Goal: Transaction & Acquisition: Book appointment/travel/reservation

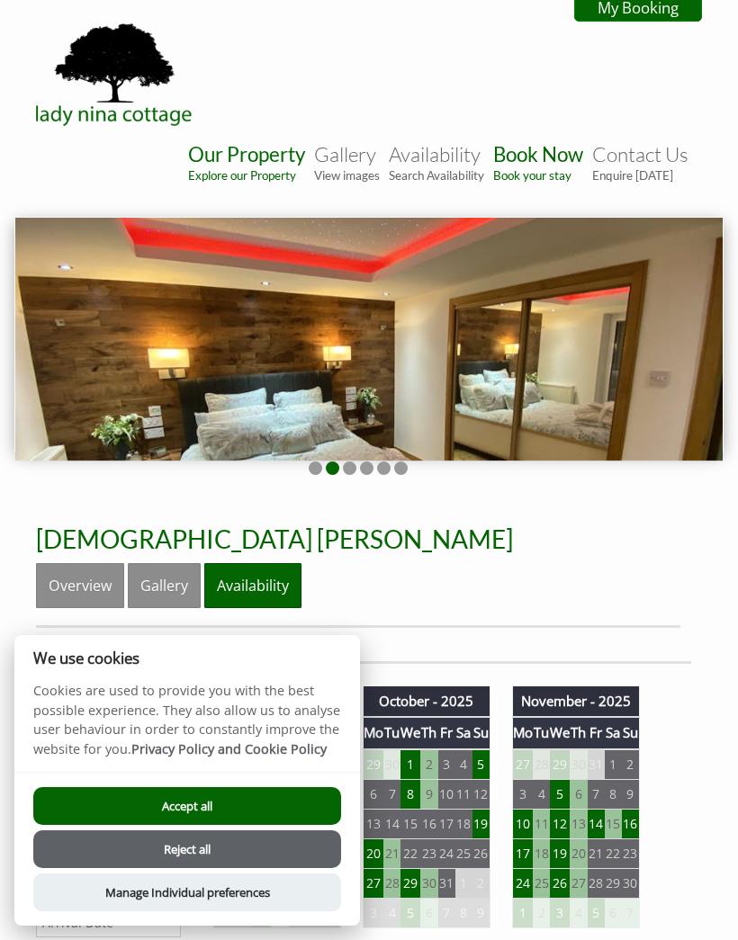
click at [269, 808] on button "Accept all" at bounding box center [187, 806] width 308 height 38
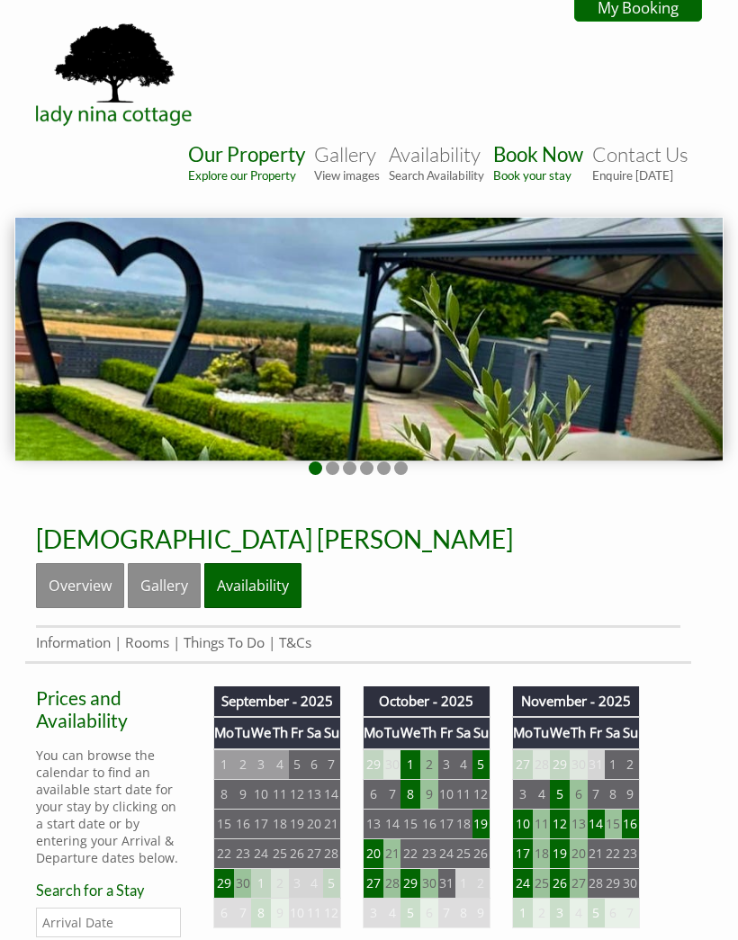
click at [653, 338] on img at bounding box center [368, 339] width 707 height 243
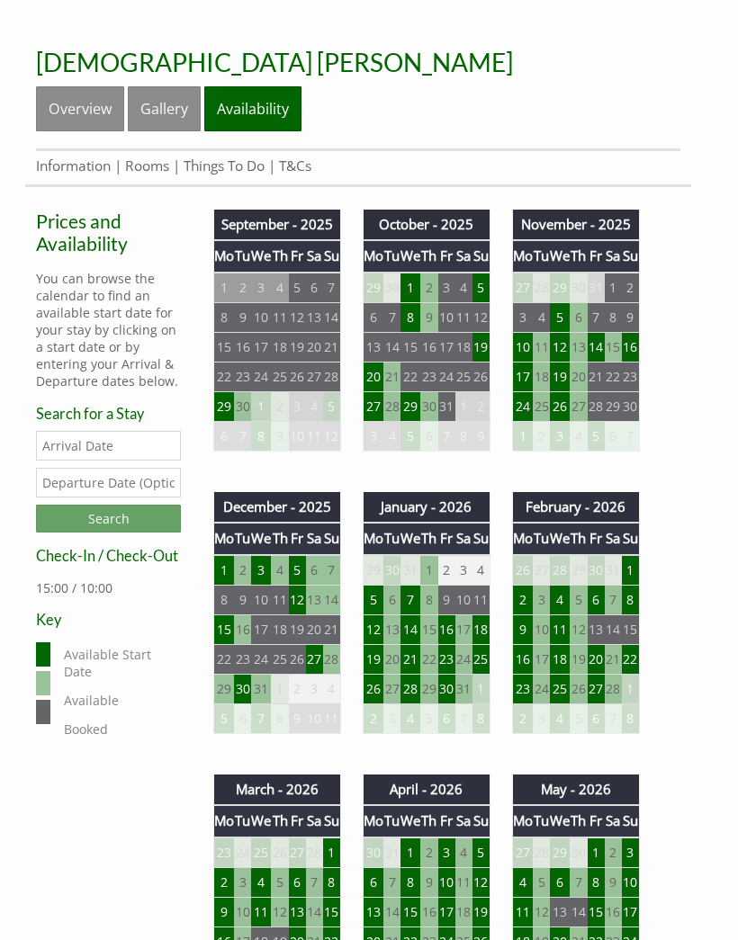
scroll to position [477, 0]
click at [466, 381] on td "25" at bounding box center [463, 377] width 17 height 30
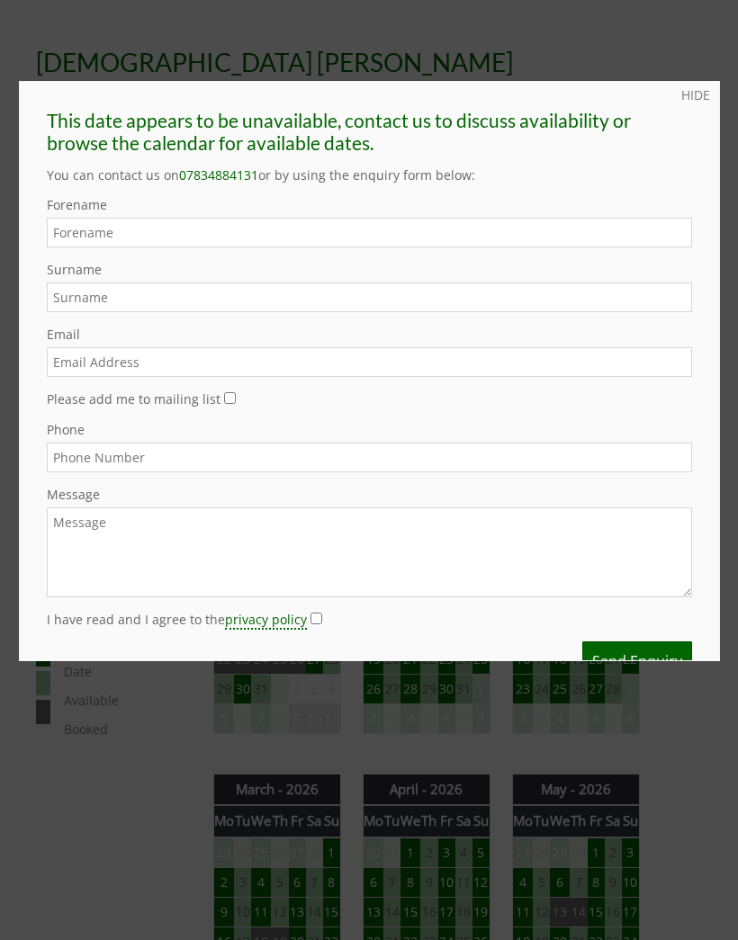
click at [706, 95] on link "HIDE" at bounding box center [695, 94] width 29 height 17
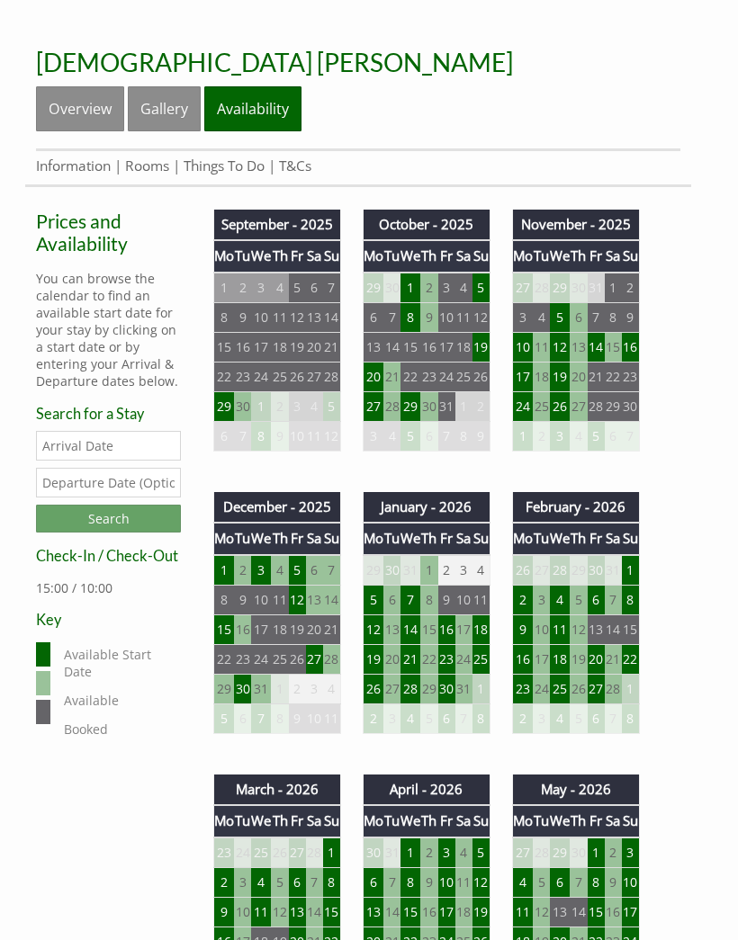
click at [378, 416] on td "27" at bounding box center [373, 406] width 21 height 30
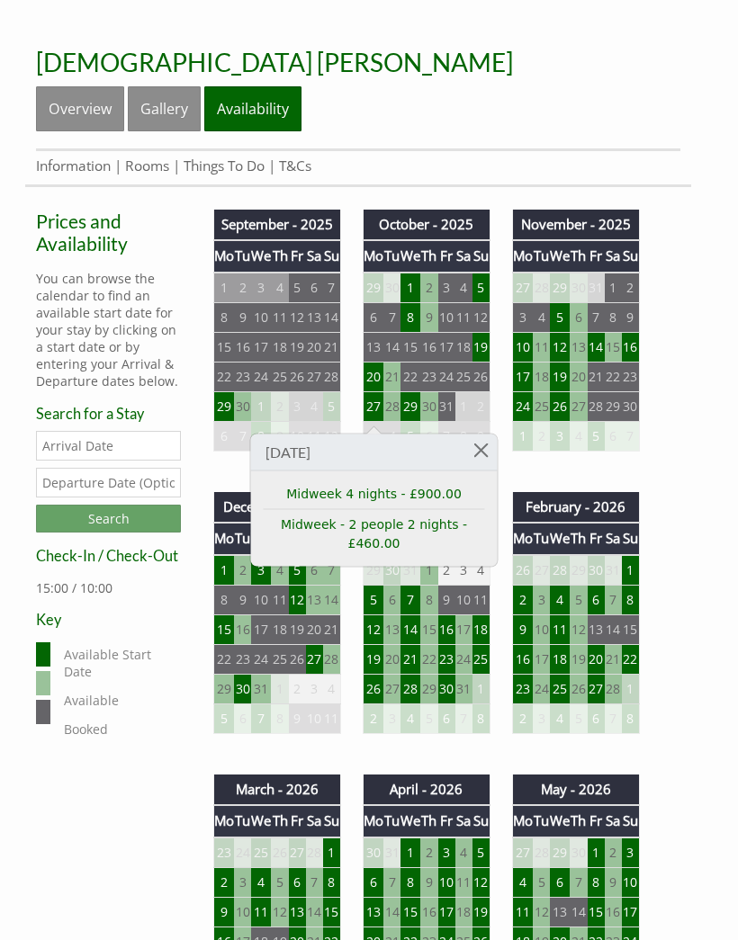
click at [416, 412] on td "29" at bounding box center [410, 406] width 20 height 30
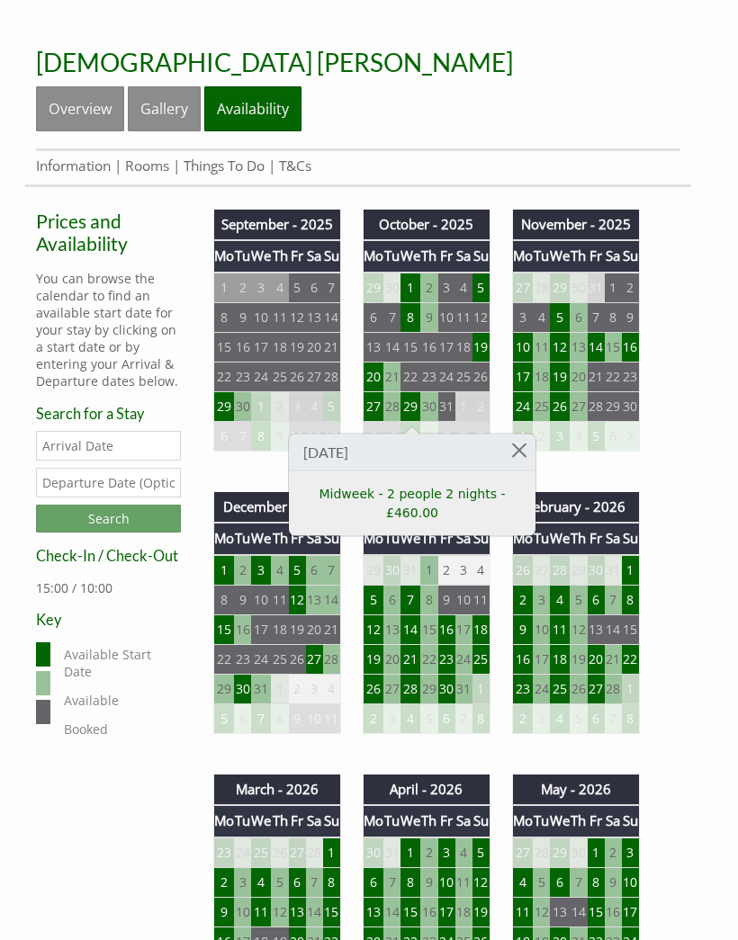
click at [377, 417] on td "27" at bounding box center [373, 406] width 21 height 30
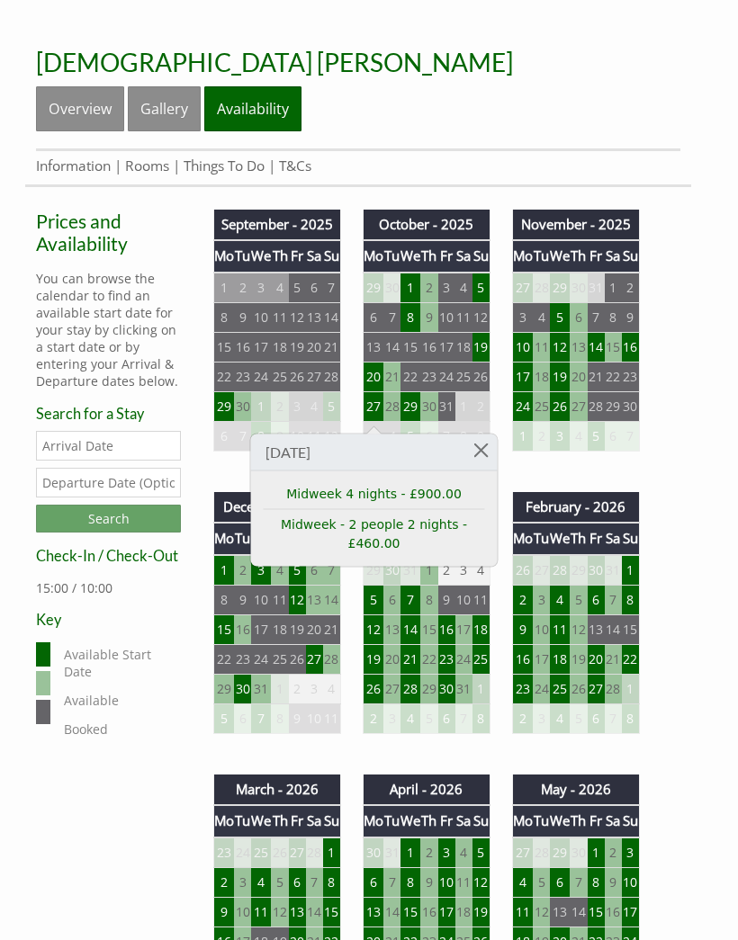
click at [531, 412] on td "24" at bounding box center [522, 406] width 21 height 30
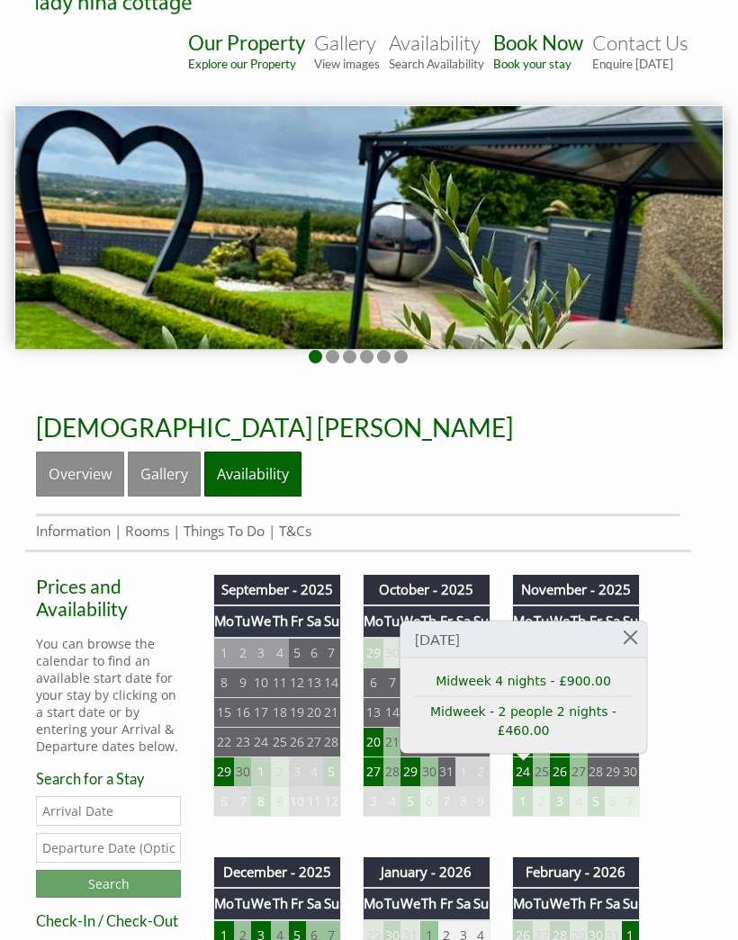
scroll to position [0, 0]
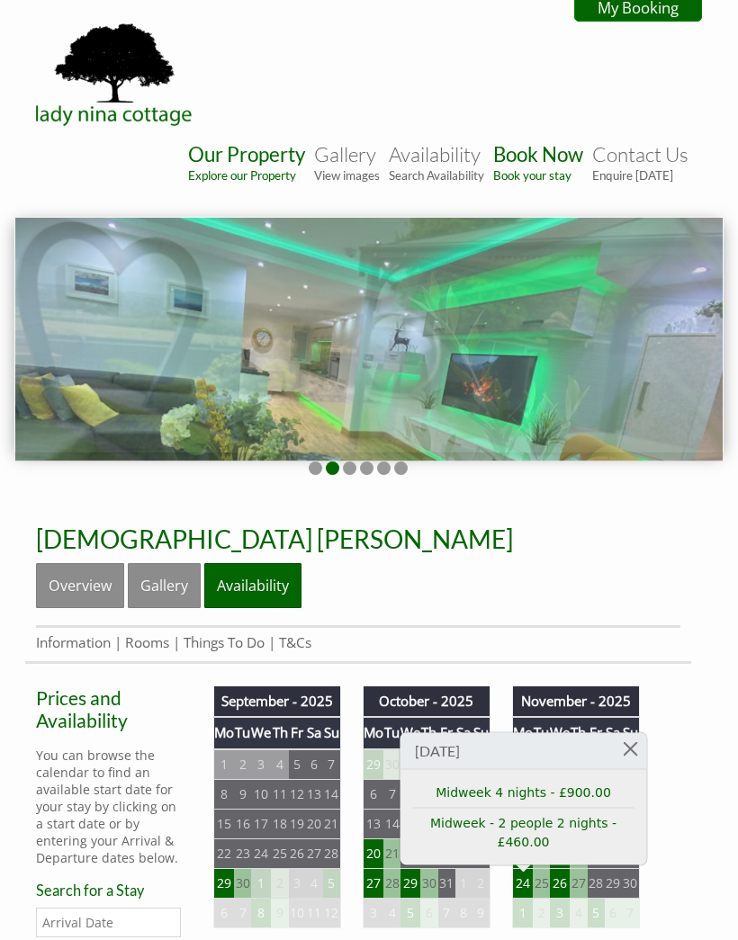
click at [246, 168] on link "Our Property Explore our Property" at bounding box center [246, 162] width 117 height 40
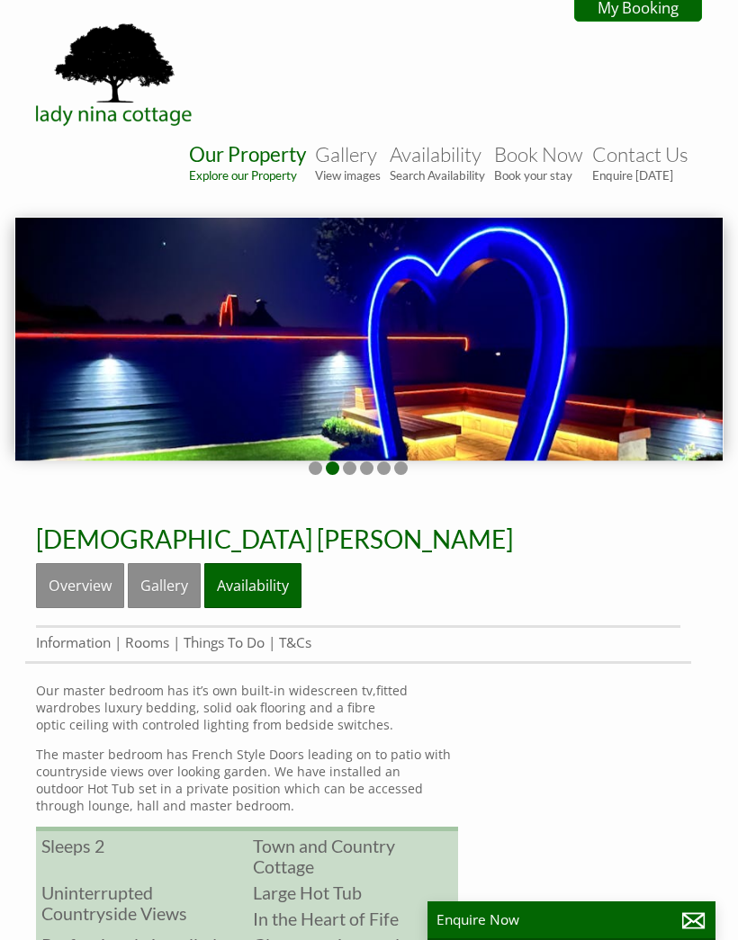
click at [603, 383] on img at bounding box center [368, 339] width 707 height 243
click at [166, 597] on link "Gallery" at bounding box center [164, 585] width 73 height 45
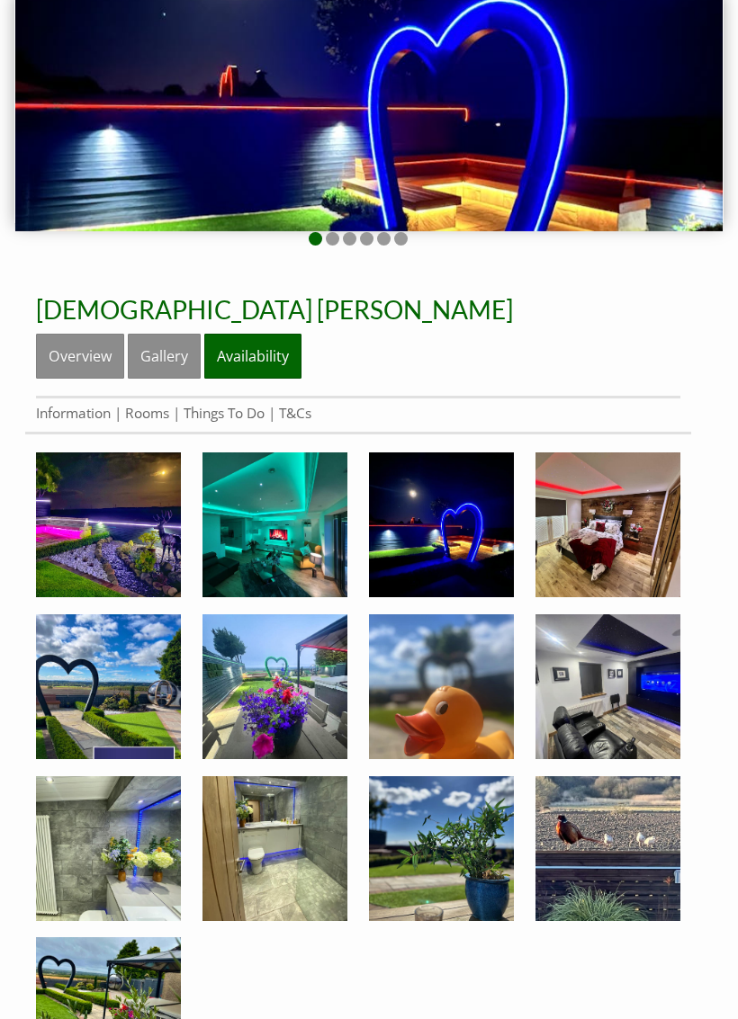
scroll to position [311, 0]
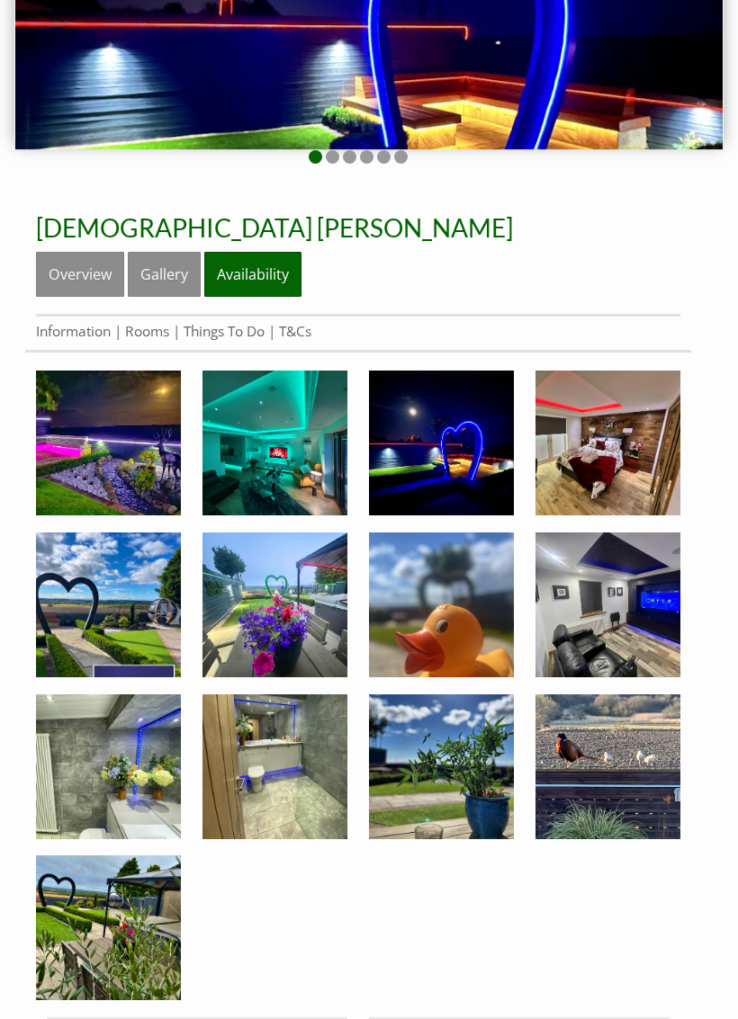
click at [113, 435] on img at bounding box center [108, 443] width 145 height 145
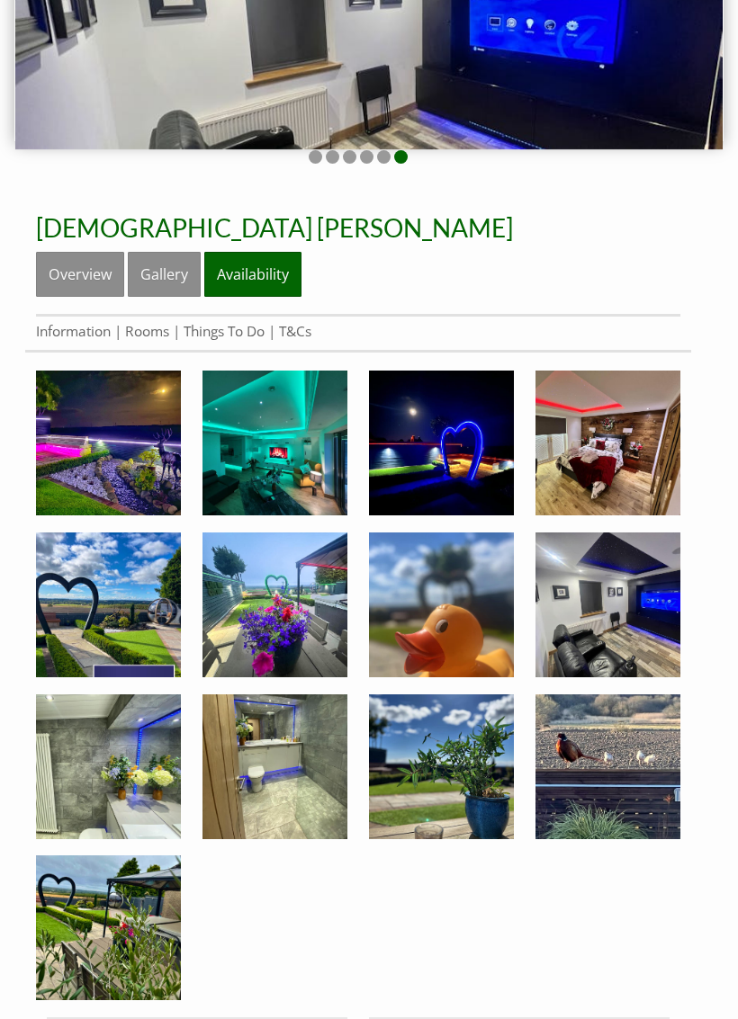
click at [279, 283] on link "Availability" at bounding box center [252, 274] width 97 height 45
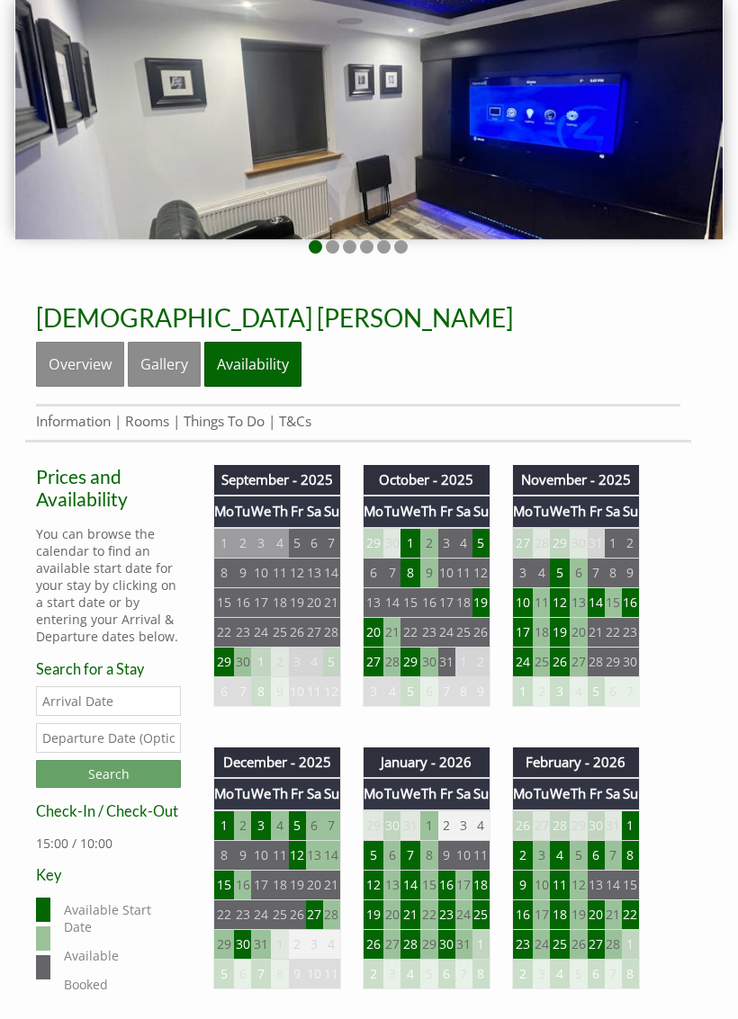
scroll to position [226, 0]
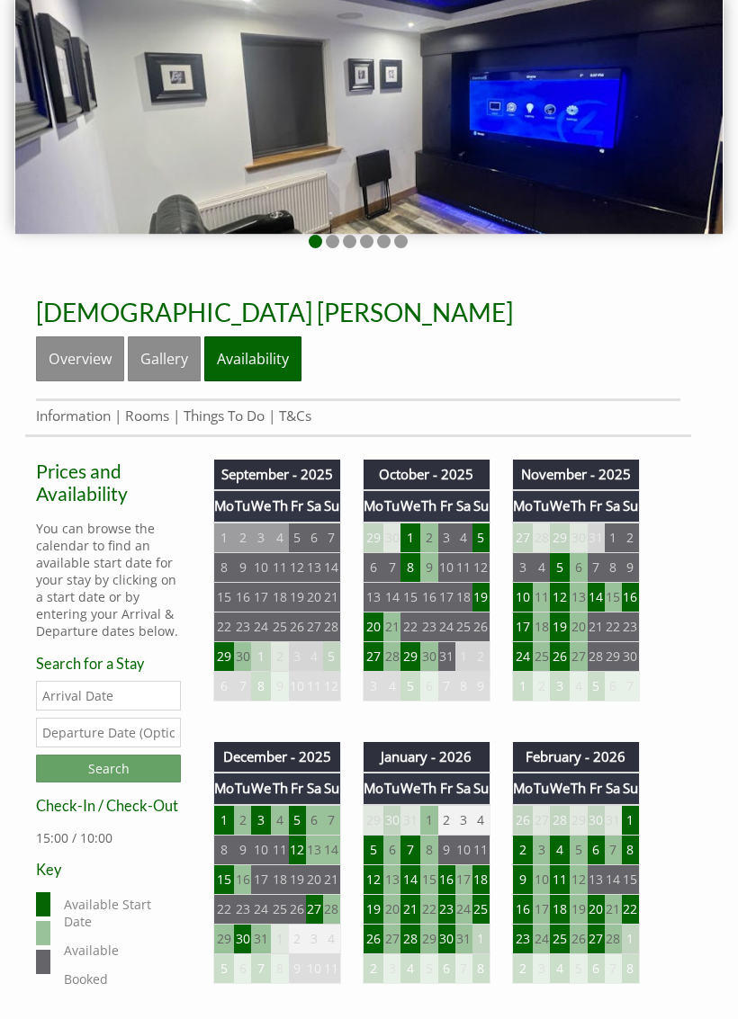
click at [236, 663] on td "30" at bounding box center [242, 657] width 17 height 30
click at [228, 658] on td "29" at bounding box center [224, 657] width 21 height 30
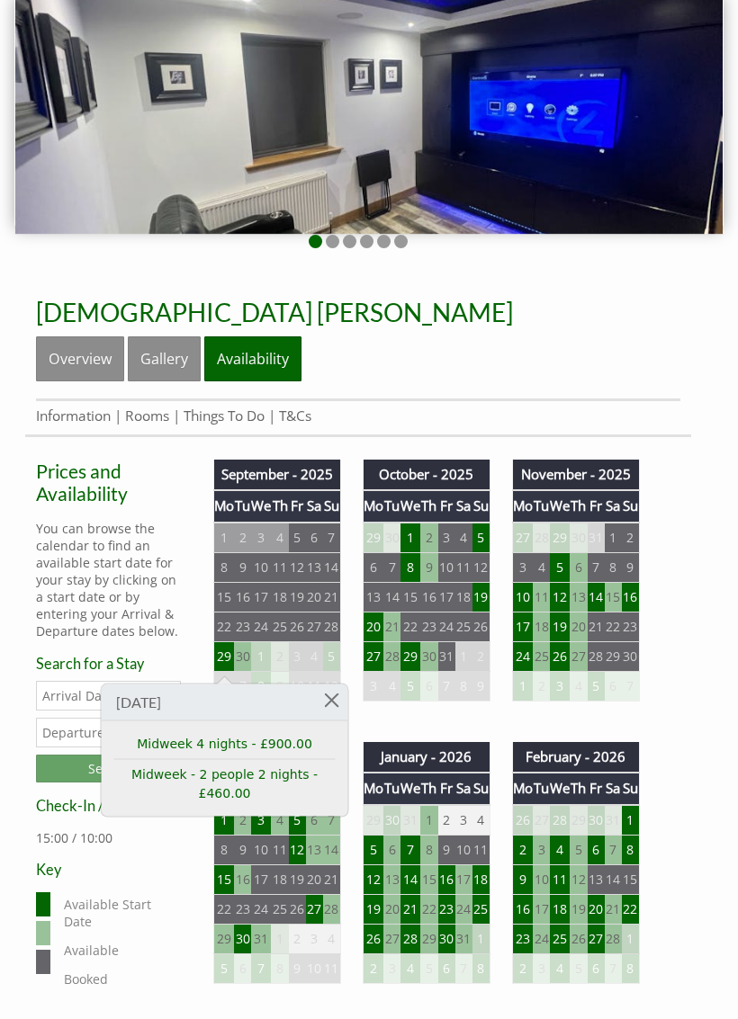
scroll to position [227, 0]
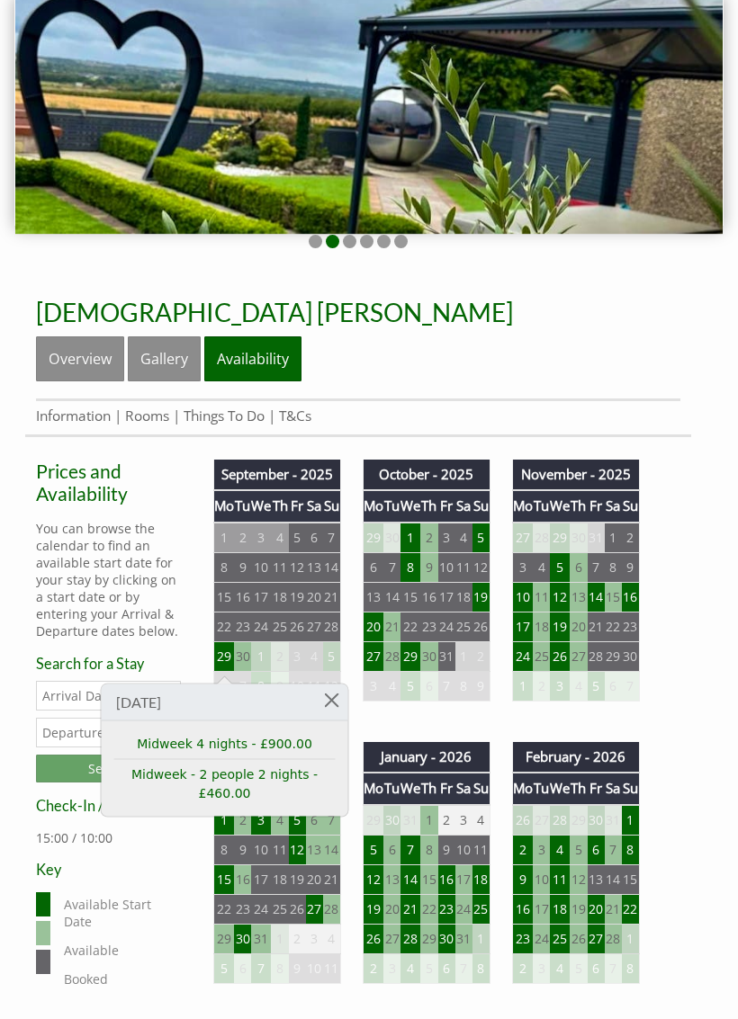
click at [379, 635] on td "20" at bounding box center [373, 627] width 21 height 30
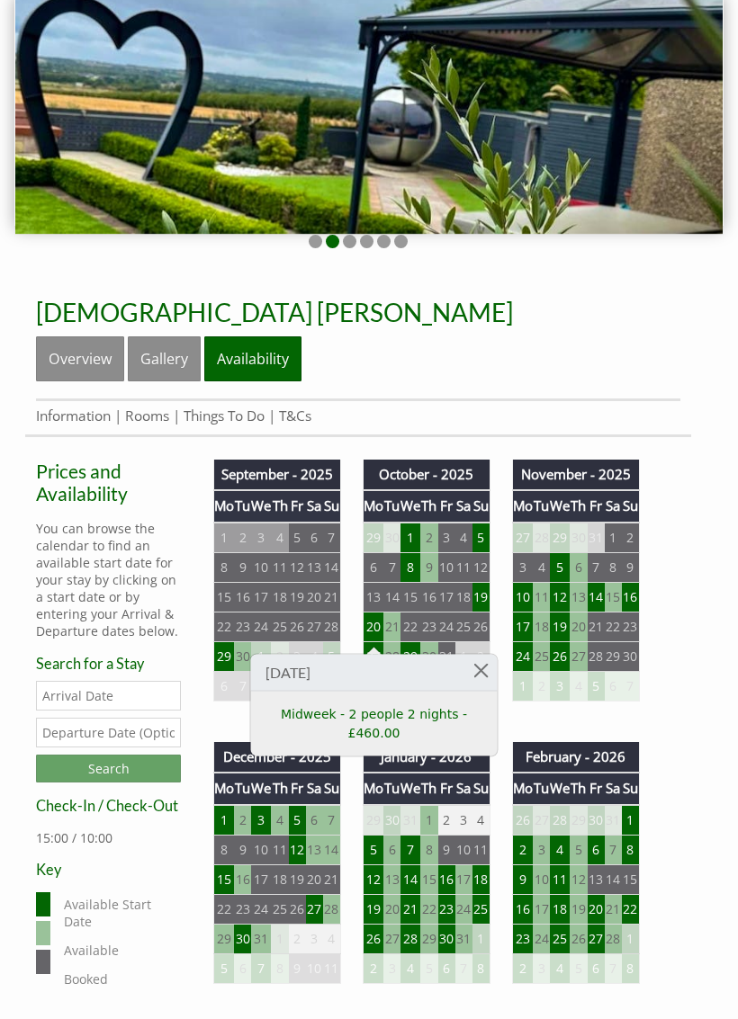
click at [569, 665] on td "26" at bounding box center [560, 656] width 20 height 30
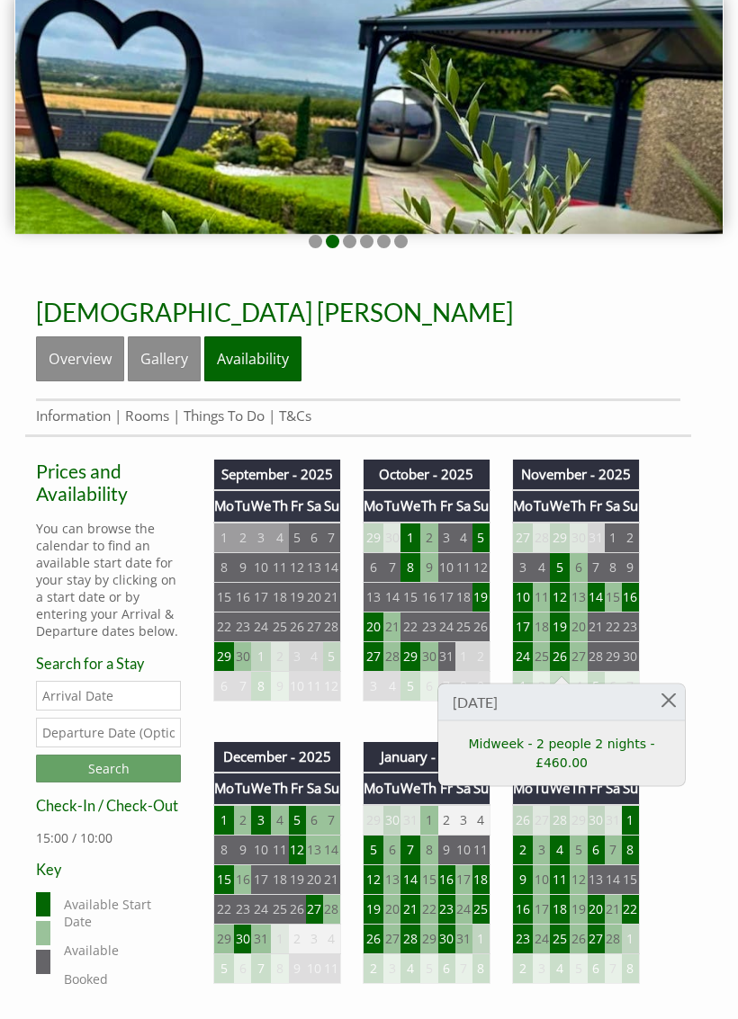
click at [601, 598] on td "14" at bounding box center [595, 597] width 17 height 30
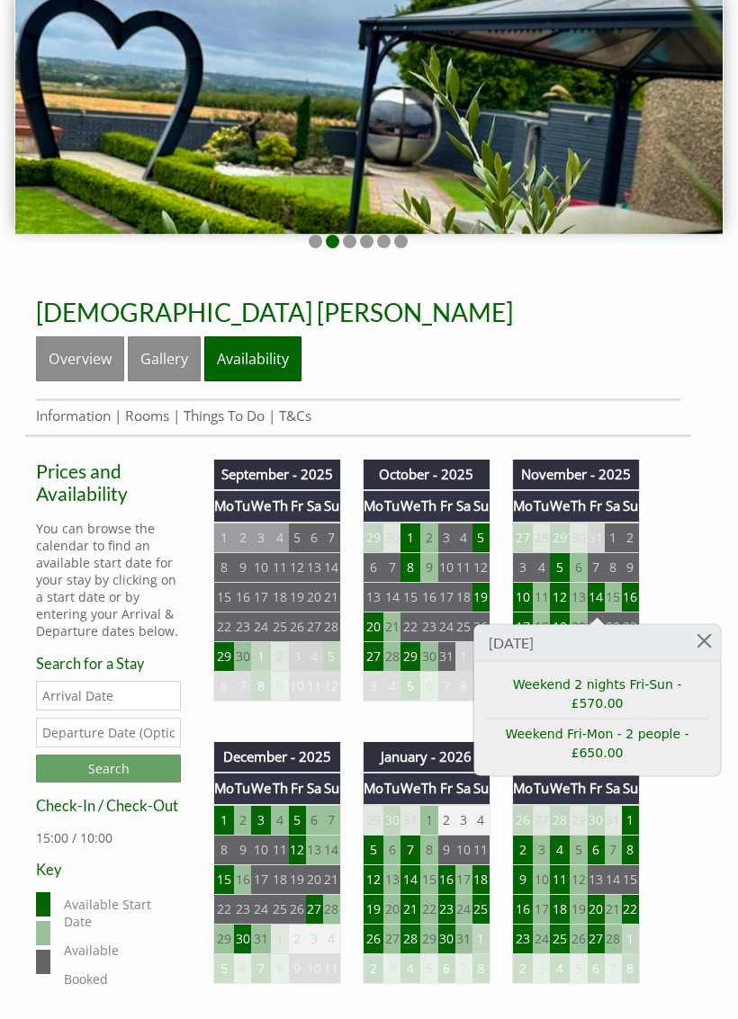
click at [559, 573] on td "5" at bounding box center [560, 567] width 20 height 30
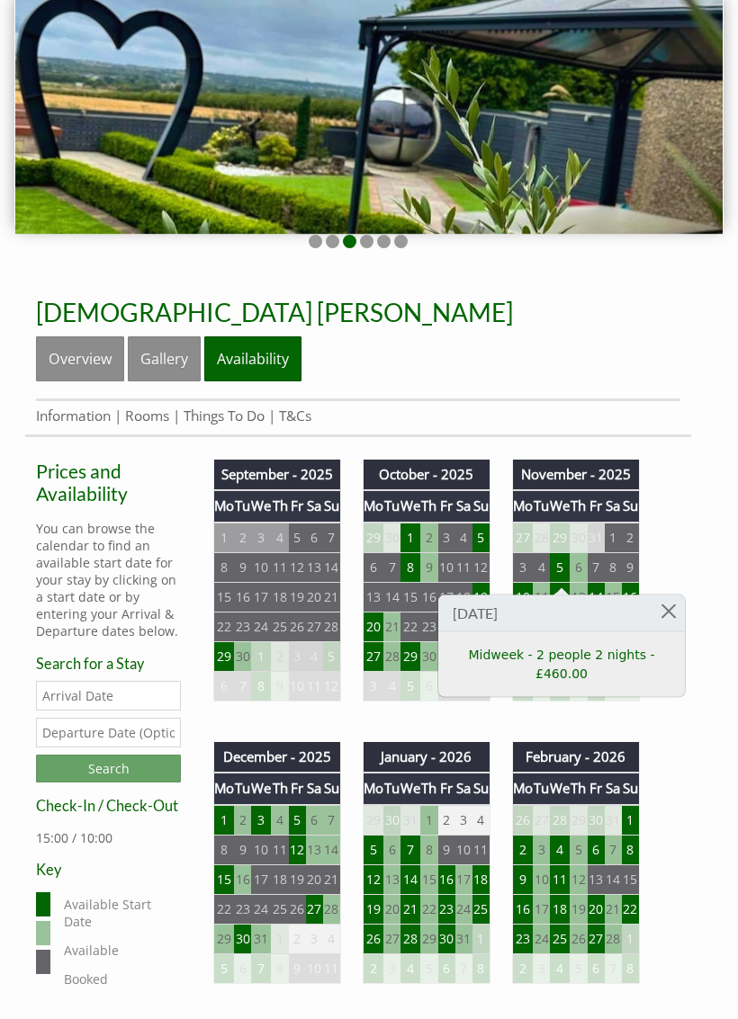
click at [231, 825] on td "1" at bounding box center [224, 820] width 21 height 31
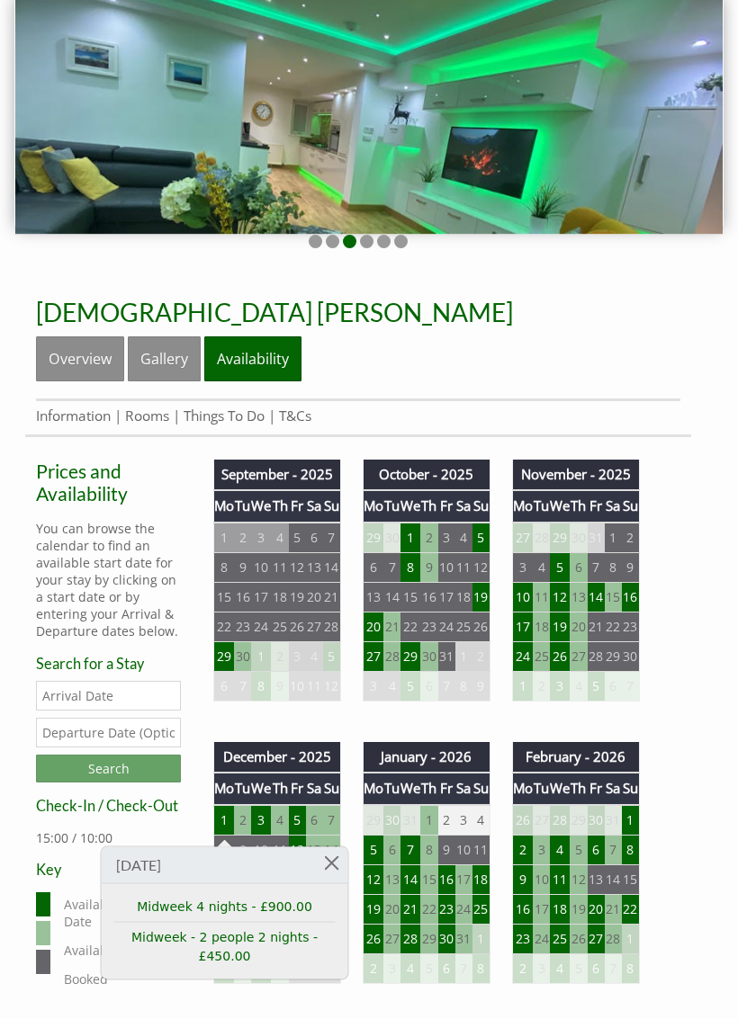
click at [270, 831] on td "3" at bounding box center [261, 820] width 20 height 31
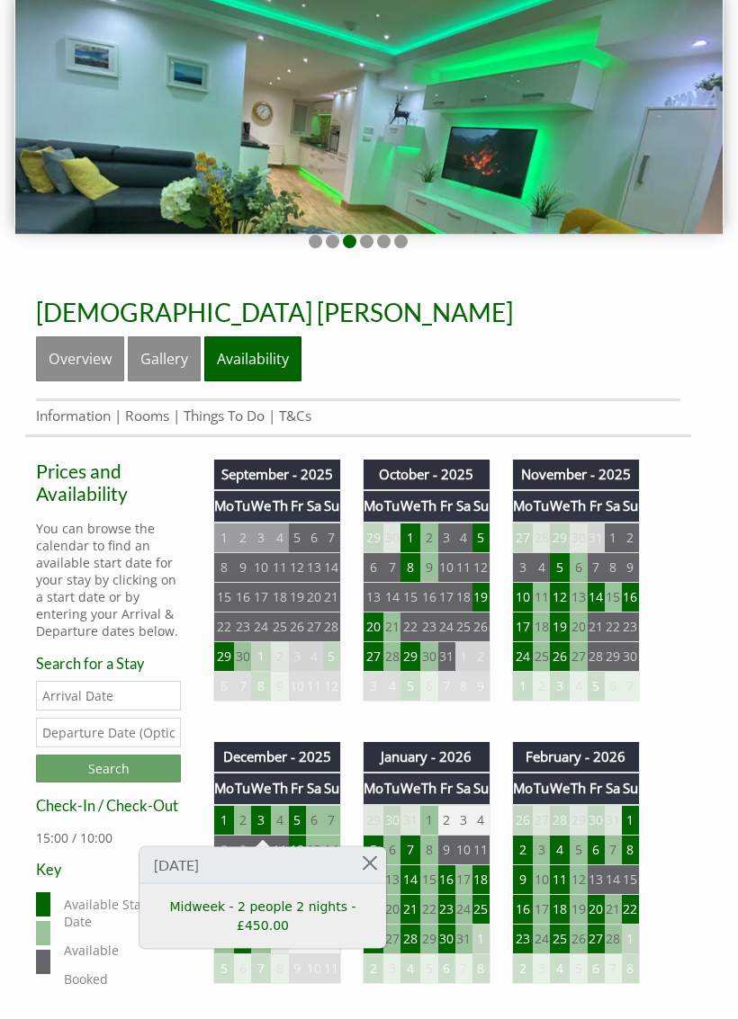
click at [419, 939] on td "28" at bounding box center [410, 939] width 20 height 30
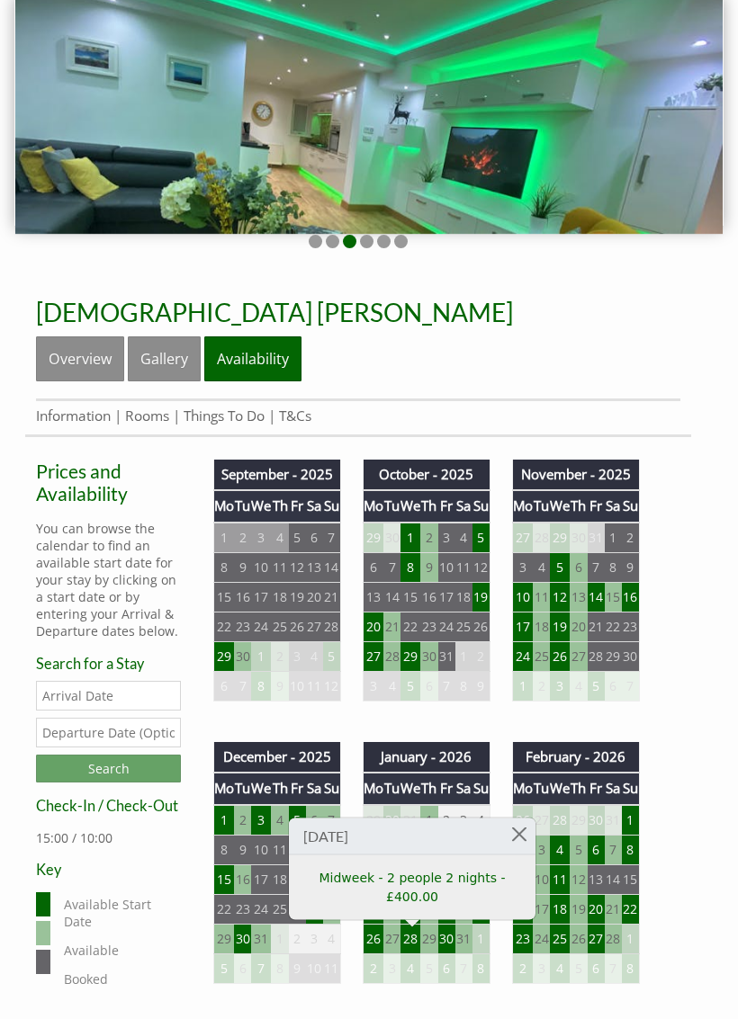
click at [560, 885] on td "11" at bounding box center [560, 879] width 20 height 30
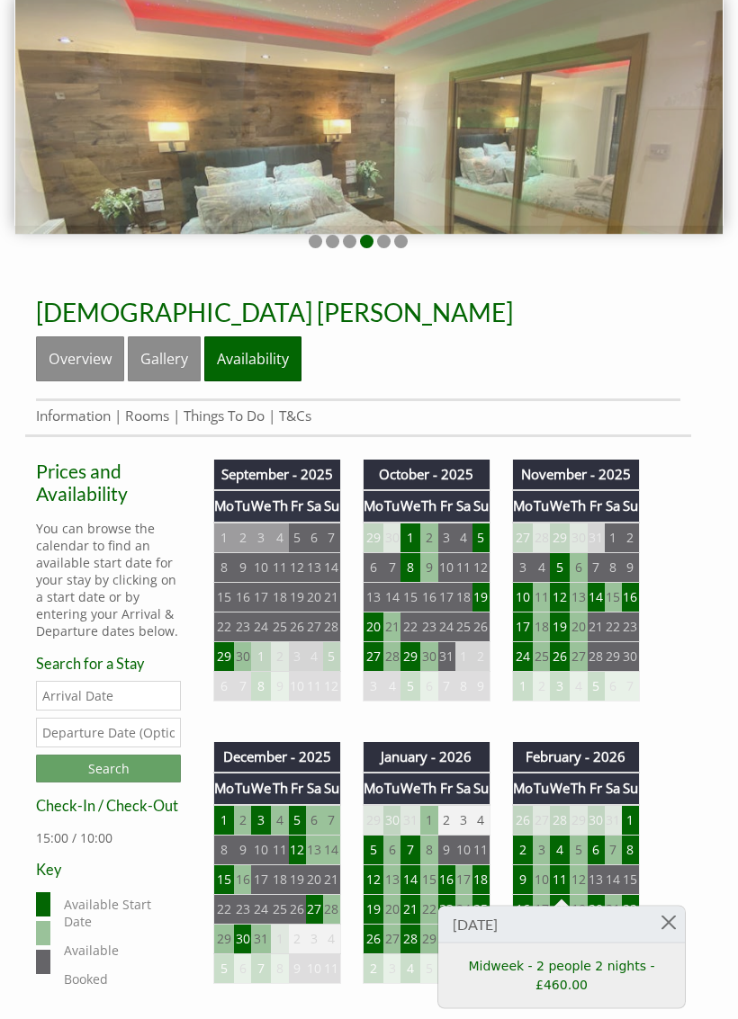
click at [525, 855] on td "2" at bounding box center [522, 850] width 21 height 30
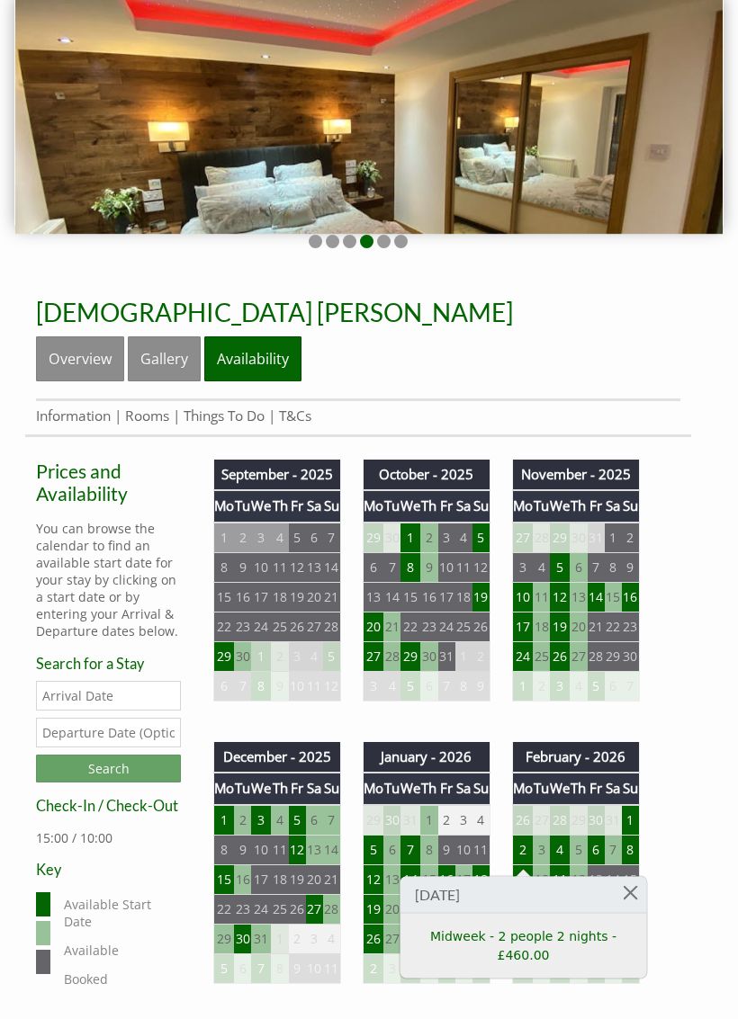
click at [632, 820] on td "1" at bounding box center [631, 820] width 18 height 31
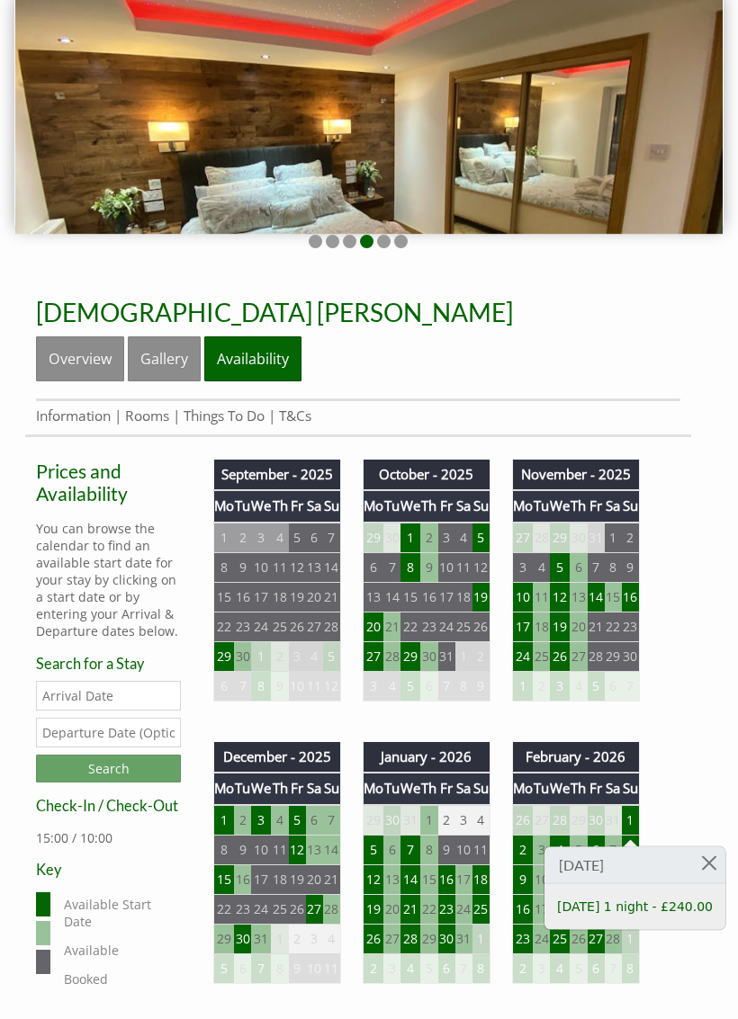
click at [663, 901] on link "Sunday 1 night - £240.00" at bounding box center [635, 907] width 156 height 19
